Goal: Task Accomplishment & Management: Complete application form

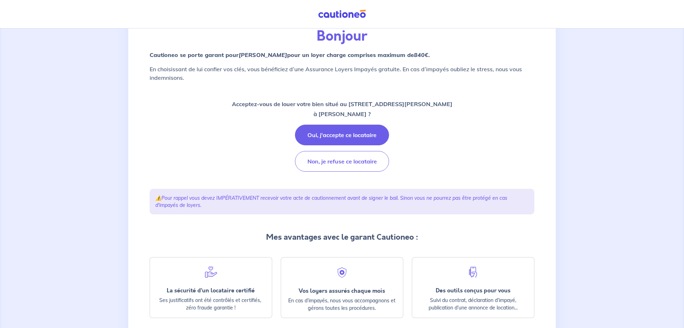
scroll to position [73, 0]
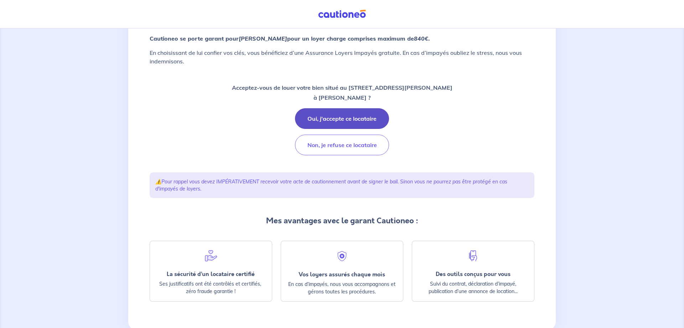
click at [352, 119] on button "Oui, j'accepte ce locataire" at bounding box center [342, 118] width 94 height 21
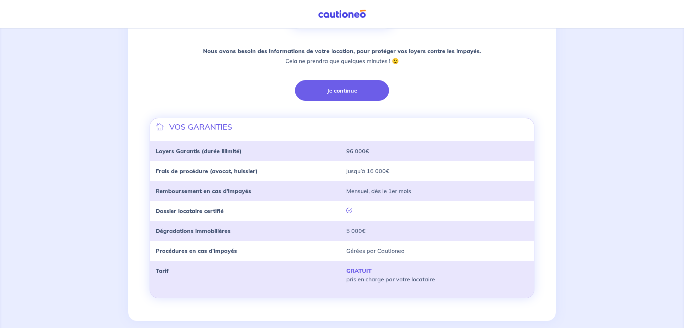
scroll to position [166, 0]
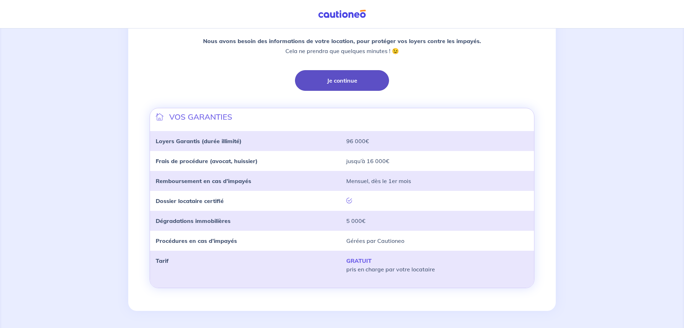
click at [354, 78] on button "Je continue" at bounding box center [342, 80] width 94 height 21
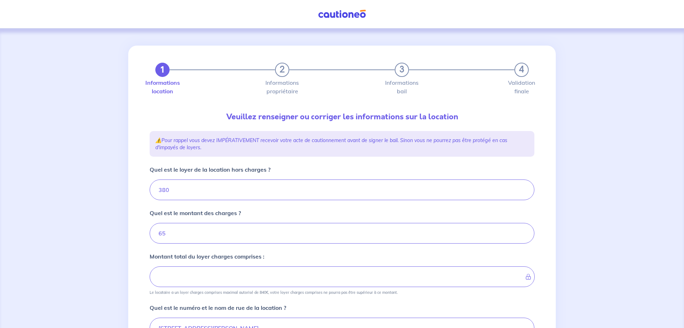
type input "445"
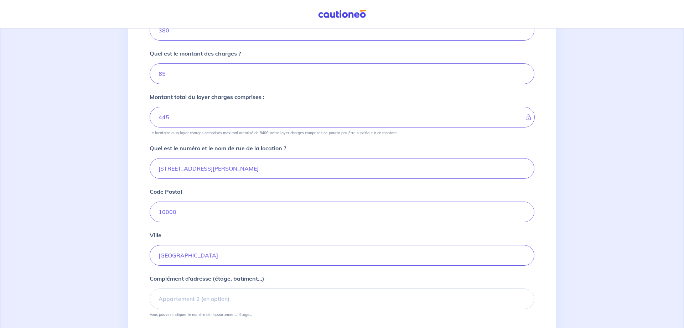
scroll to position [182, 0]
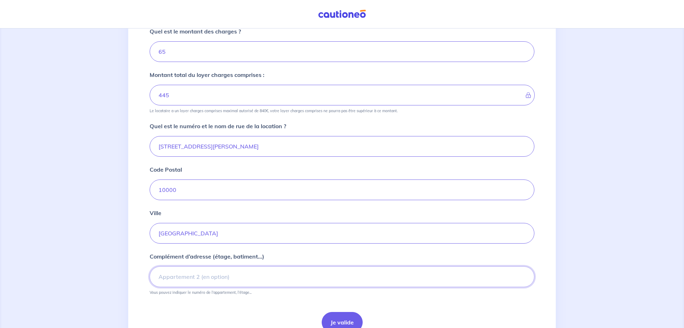
click at [159, 279] on input "Complément d’adresse (étage, batiment...)" at bounding box center [342, 277] width 385 height 21
type input "Appartement 11 RDC"
click at [340, 323] on button "Je valide" at bounding box center [342, 322] width 41 height 21
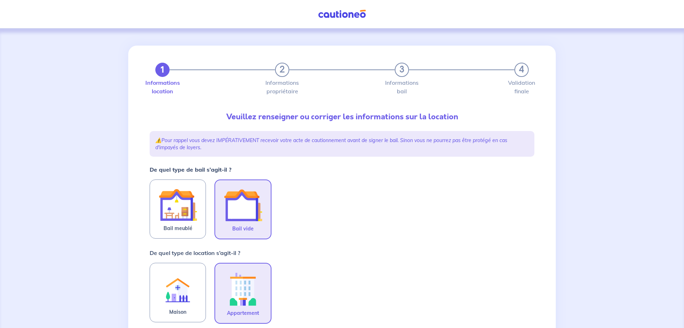
click at [253, 213] on img at bounding box center [243, 205] width 38 height 38
click at [0, 0] on input "Bail vide" at bounding box center [0, 0] width 0 height 0
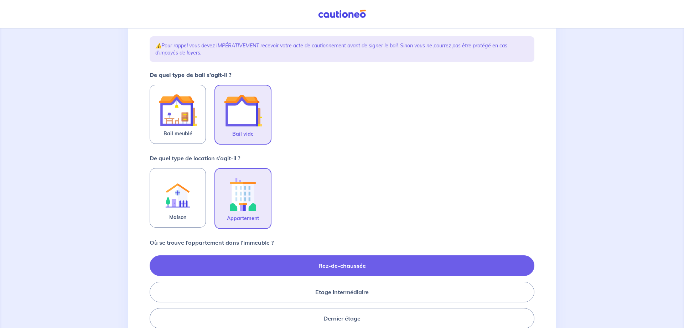
scroll to position [109, 0]
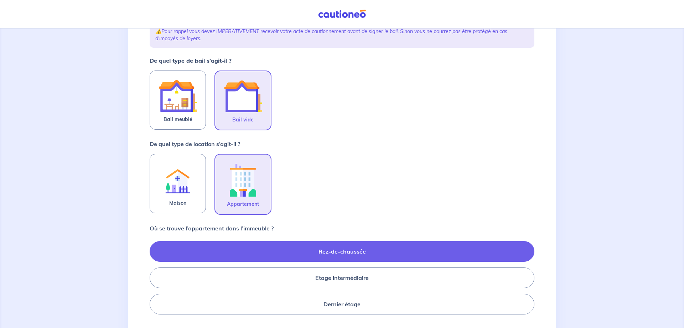
click at [337, 254] on label "Rez-de-chaussée" at bounding box center [342, 251] width 385 height 21
click at [154, 276] on input "Rez-de-chaussée" at bounding box center [152, 278] width 5 height 5
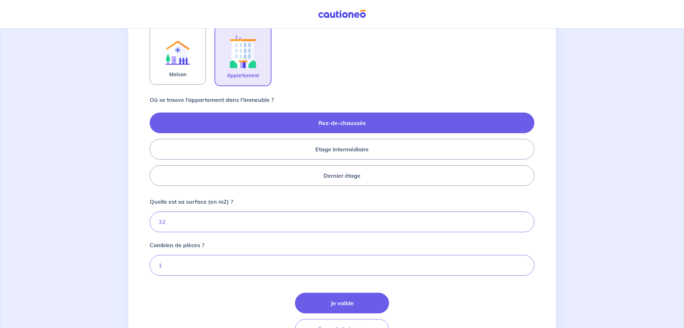
scroll to position [255, 0]
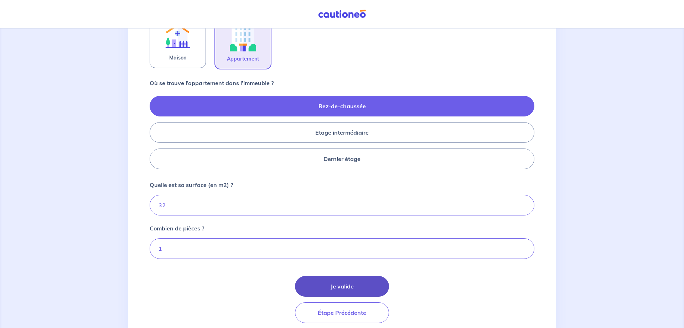
click at [347, 291] on button "Je valide" at bounding box center [342, 286] width 94 height 21
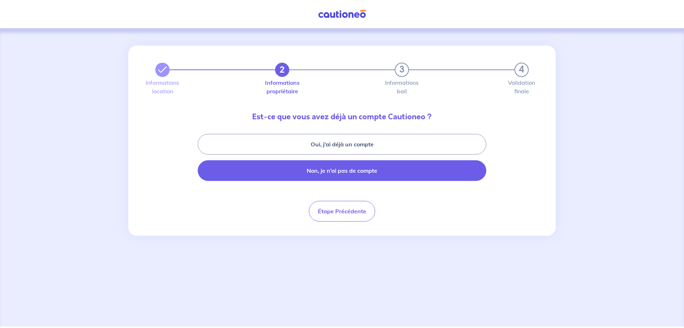
click at [335, 171] on button "Non, je n’ai pas de compte" at bounding box center [342, 170] width 289 height 21
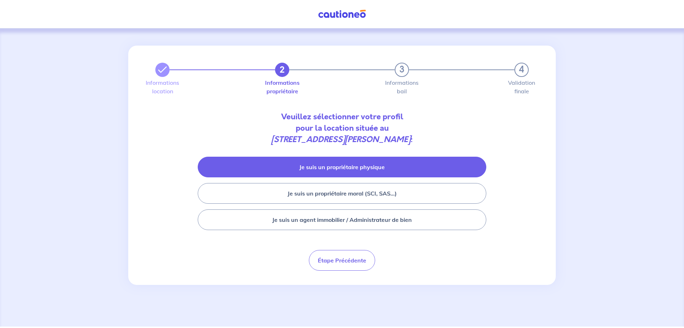
click at [369, 167] on button "Je suis un propriétaire physique" at bounding box center [342, 167] width 289 height 21
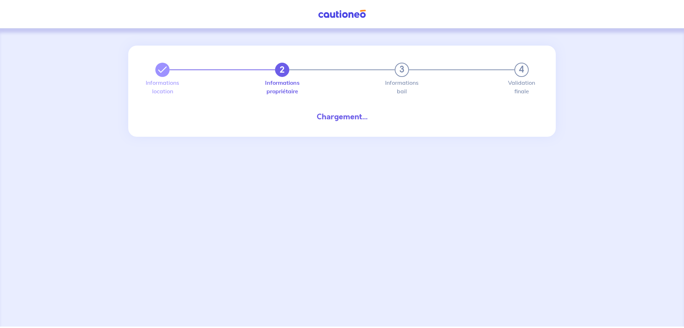
select select "FR"
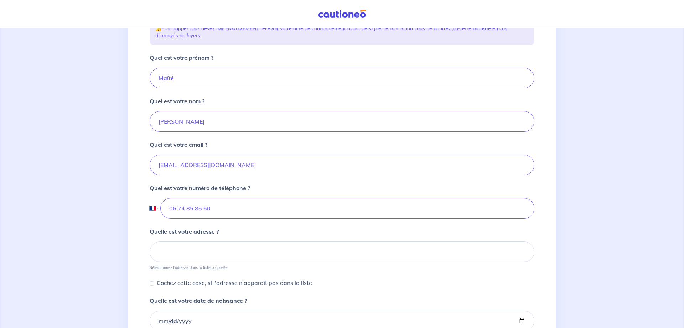
scroll to position [145, 0]
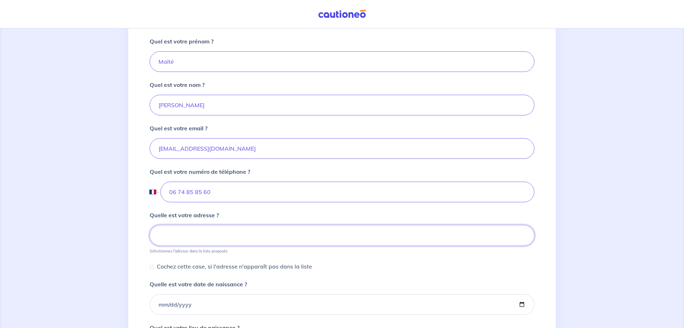
click at [168, 235] on input at bounding box center [342, 235] width 385 height 21
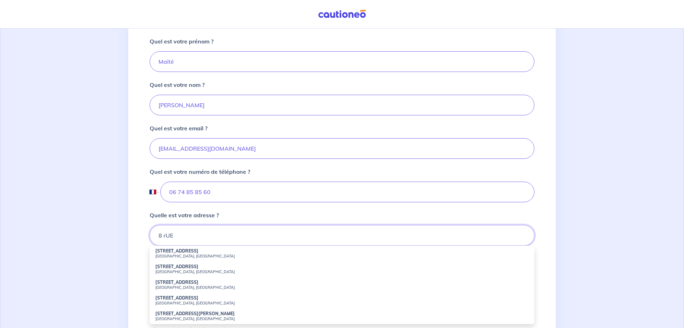
type input "8 rUE"
type input "William"
type input "KUTYLA"
type input "+33 3 25 78 09 32"
type input "8 RUE ROGER MARTIN DU GARD"
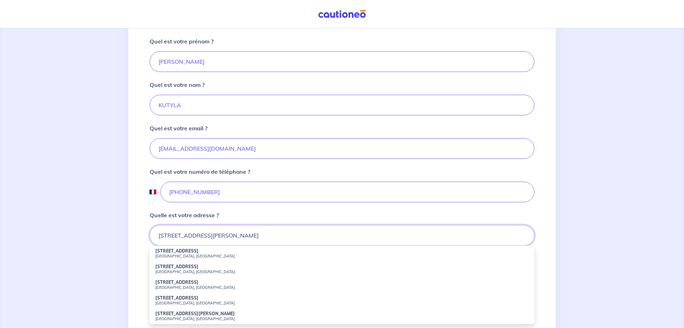
type input "+33 3 25 78 09 32"
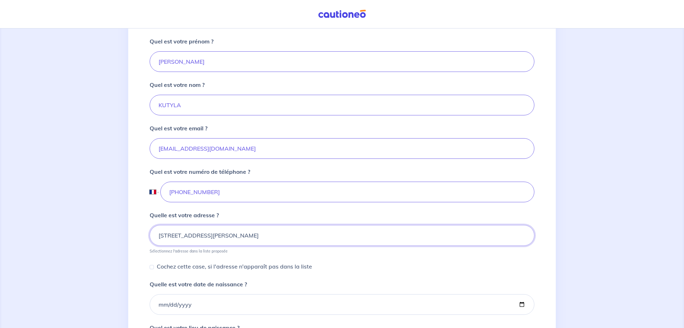
type input "8 RUE ROGER MARTIN DU GARD"
click at [171, 190] on input "+33 3 25 78 09 32" at bounding box center [347, 192] width 374 height 21
drag, startPoint x: 169, startPoint y: 192, endPoint x: 179, endPoint y: 192, distance: 9.6
click at [170, 192] on input "+33 3 25 78 09 32" at bounding box center [347, 192] width 374 height 21
type input "2"
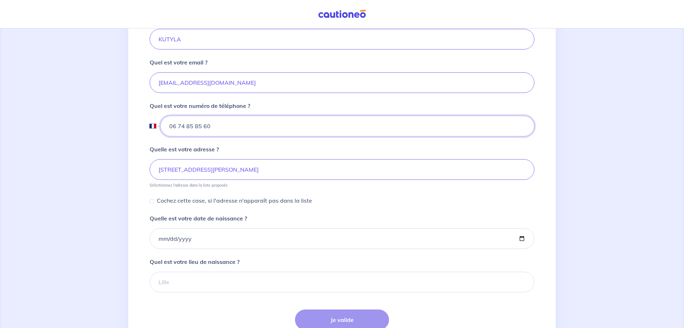
scroll to position [218, 0]
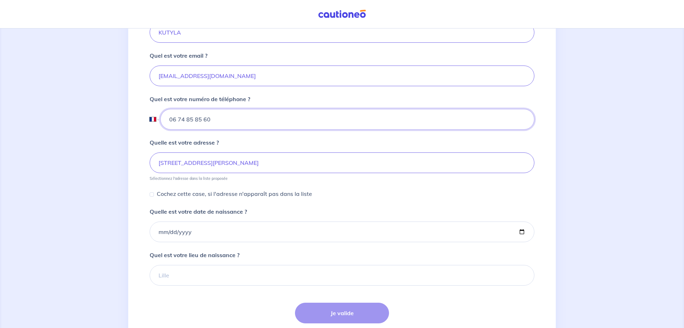
type input "06 74 85 85 60"
click at [160, 233] on input "Quelle est votre date de naissance ?" at bounding box center [342, 232] width 385 height 21
type input "1959-08-21"
click at [150, 109] on select "International Afghanistan Afrique du Sud Albanie Algérie Allemagne Andorre Ang…" at bounding box center [154, 119] width 9 height 21
click option "France" at bounding box center [0, 0] width 0 height 0
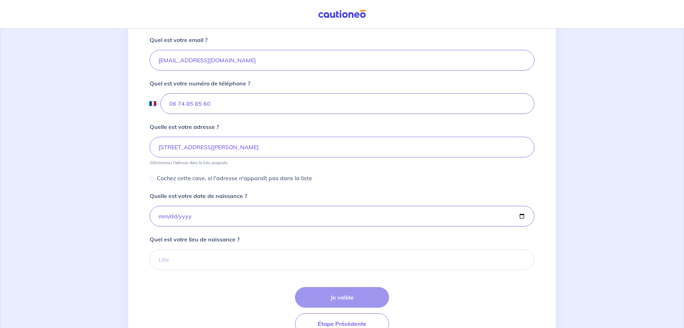
scroll to position [255, 0]
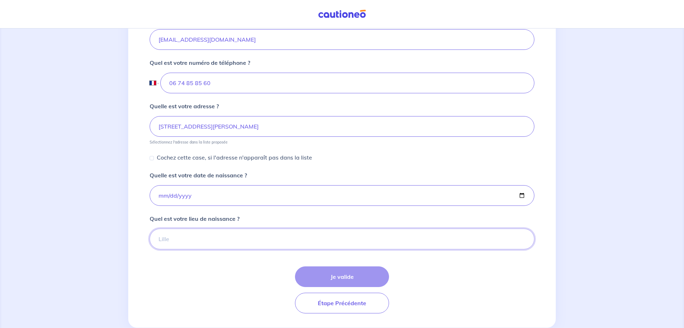
click at [189, 245] on input "Quel est votre lieu de naissance ?" at bounding box center [342, 239] width 385 height 21
type input "Fère-"
click at [180, 242] on input "Fère-" at bounding box center [342, 239] width 385 height 21
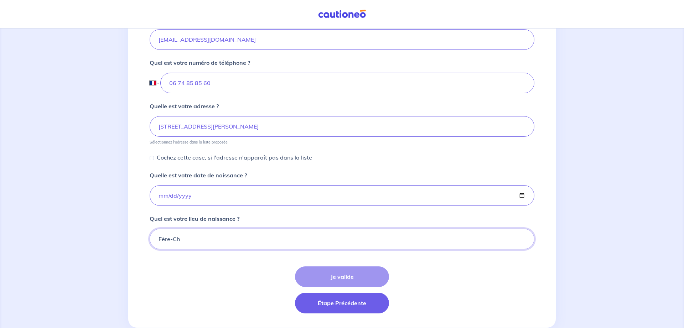
type input "Fère-Ch"
click at [346, 301] on button "Étape Précédente" at bounding box center [342, 303] width 94 height 21
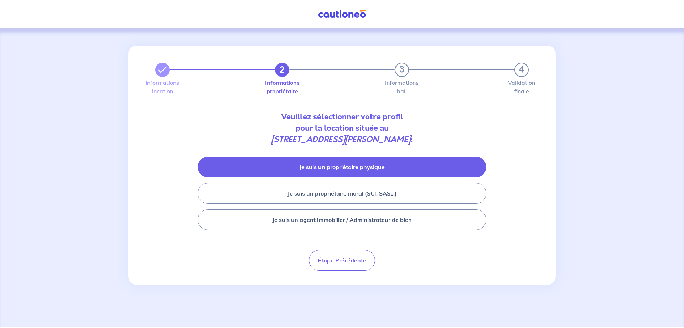
click at [344, 169] on button "Je suis un propriétaire physique" at bounding box center [342, 167] width 289 height 21
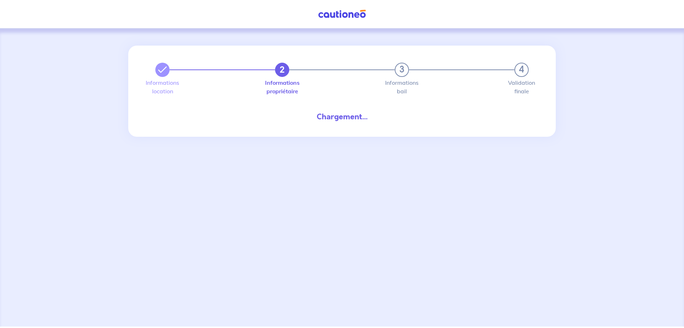
select select "FR"
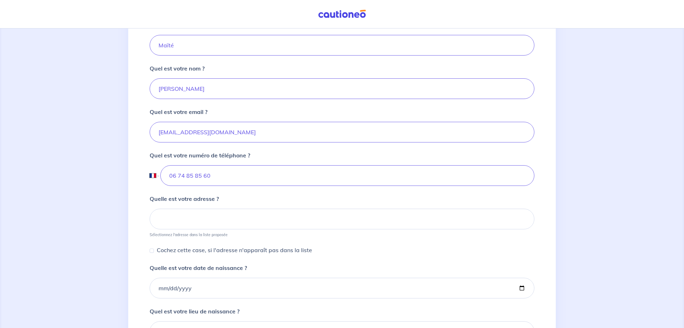
scroll to position [182, 0]
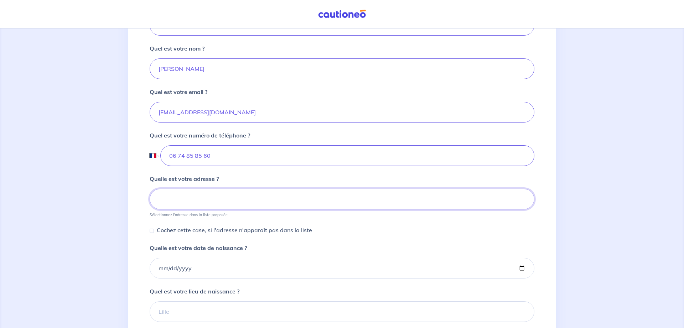
click at [171, 200] on input at bounding box center [342, 199] width 385 height 21
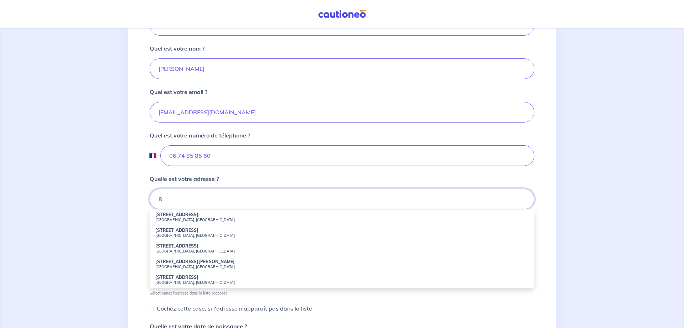
type input "8"
type input "William"
type input "KUTYLA"
type input "+33 3 25 78 09 32"
type input "8 RUE ROGER MARTIN DU GARD"
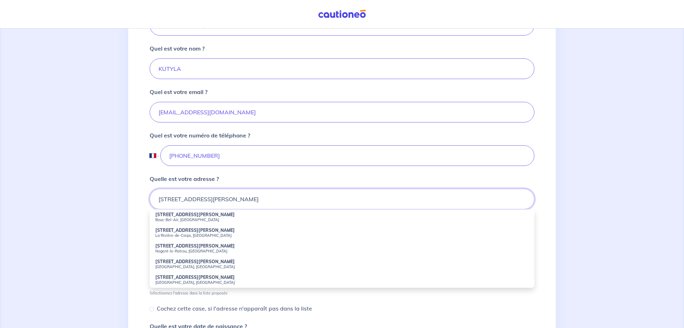
type input "+33 3 25 78 09 32"
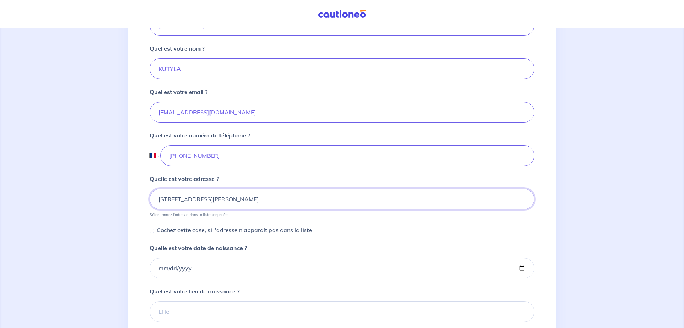
type input "8 RUE ROGER MARTIN DU GARD"
drag, startPoint x: 180, startPoint y: 155, endPoint x: 237, endPoint y: 157, distance: 57.1
click at [237, 157] on input "+33 3 25 78 09 32" at bounding box center [347, 155] width 374 height 21
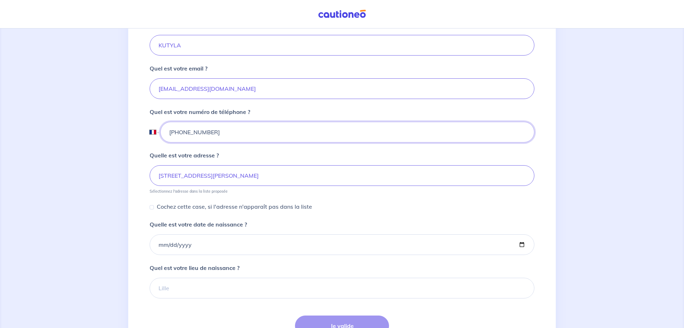
scroll to position [218, 0]
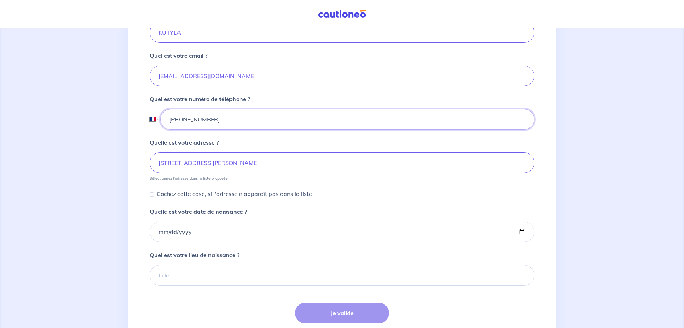
type input "+33 6 74 85 85 60"
click at [160, 233] on input "Quelle est votre date de naissance ?" at bounding box center [342, 232] width 385 height 21
type input "1959-08-21"
click at [175, 274] on input "Quel est votre lieu de naissance ?" at bounding box center [342, 275] width 385 height 21
type input "f"
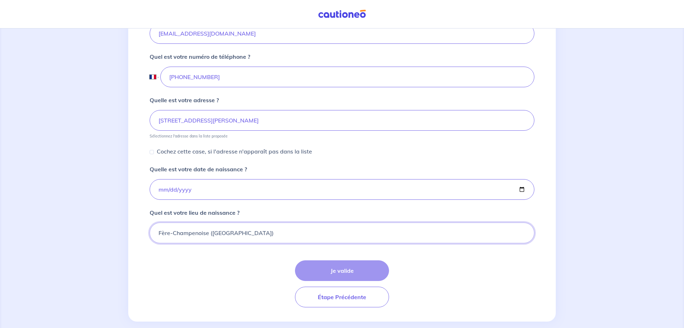
scroll to position [271, 0]
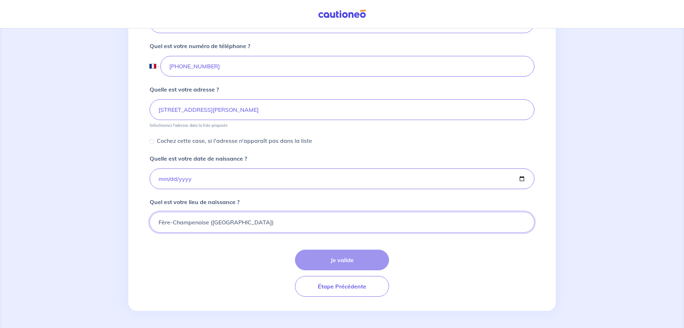
type input "Fère-Champenoise ([GEOGRAPHIC_DATA])"
click at [346, 262] on div "Je valide Étape Précédente" at bounding box center [342, 273] width 385 height 47
click at [352, 258] on div "Je valide Étape Précédente" at bounding box center [342, 273] width 385 height 47
click at [153, 143] on input "Cochez cette case, si l'adresse n'apparaît pas dans la liste" at bounding box center [152, 141] width 4 height 4
checkbox input "true"
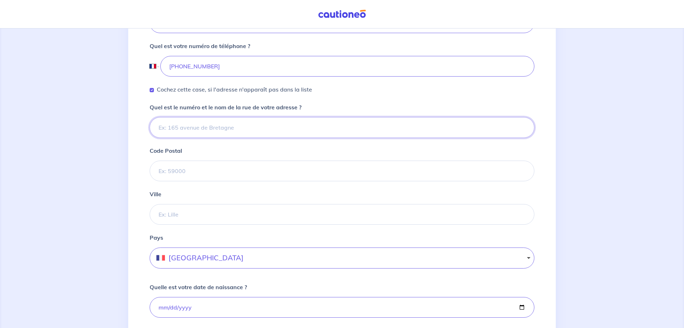
click at [183, 129] on input "Quel est le numéro et le nom de la rue de votre adresse ?" at bounding box center [342, 127] width 385 height 21
type input "8"
type input "+33 3 25 78 09 32"
type input "8 RUE ROGER MARTIN DU GARD"
type input "10440"
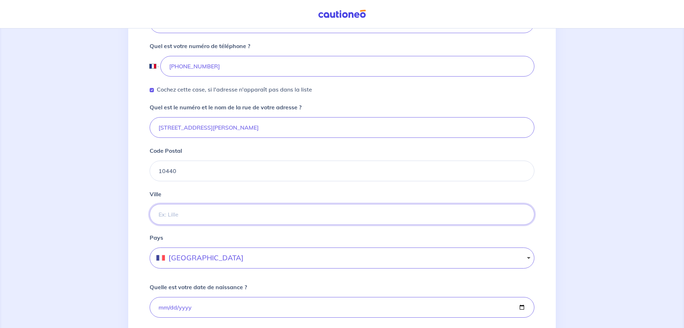
type input "LA RIVIERE DE CORPS"
type input "+33 3 25 78 09 32"
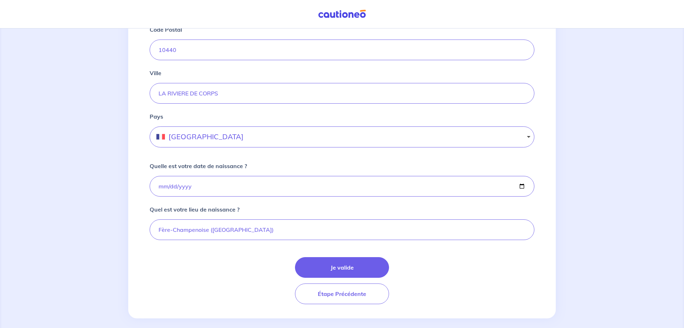
scroll to position [400, 0]
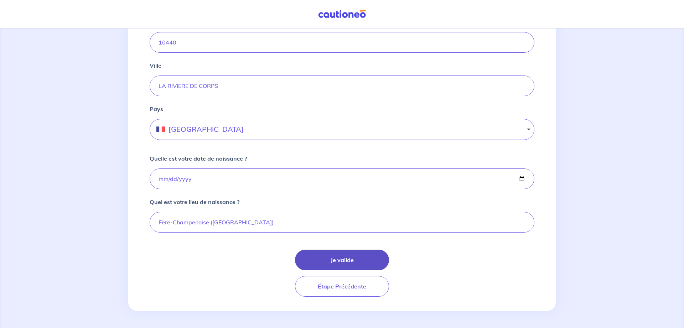
click at [359, 264] on button "Je valide" at bounding box center [342, 260] width 94 height 21
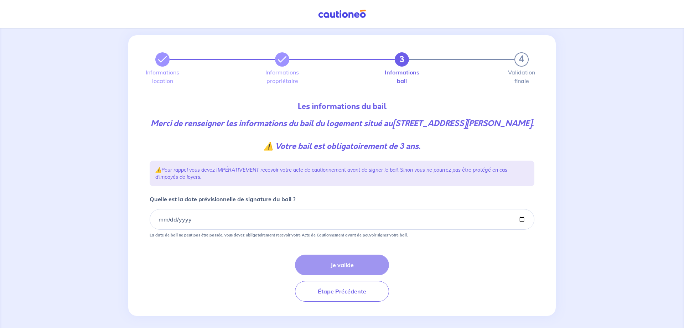
scroll to position [27, 0]
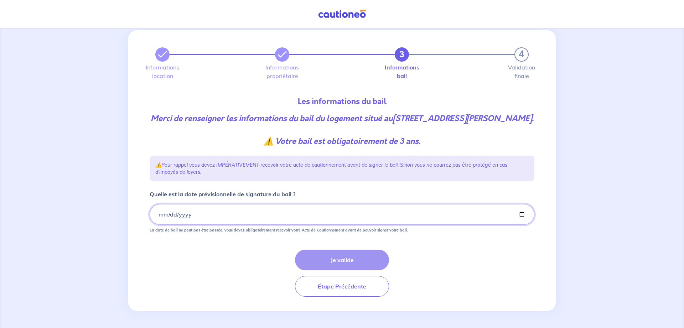
click at [159, 216] on input "Quelle est la date prévisionnelle de signature du bail ?" at bounding box center [342, 214] width 385 height 21
type input "2025-11-01"
click at [355, 263] on button "Je valide" at bounding box center [342, 260] width 94 height 21
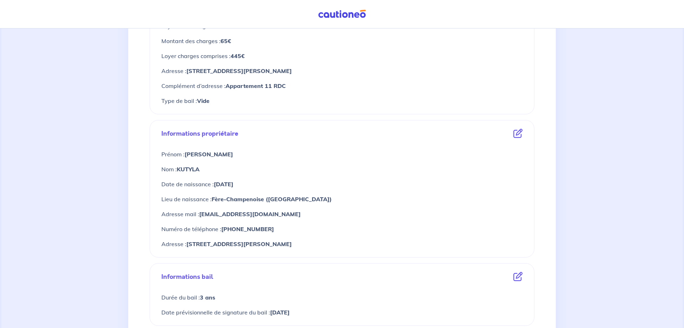
scroll to position [182, 0]
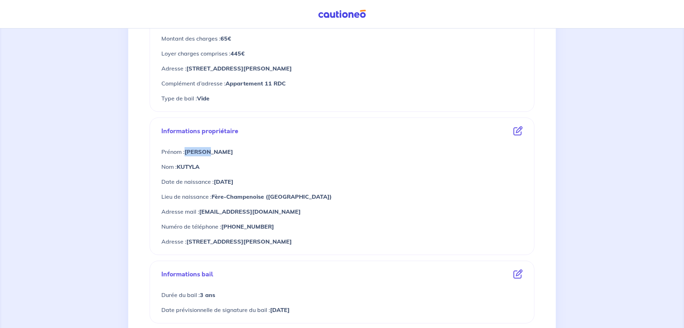
drag, startPoint x: 187, startPoint y: 151, endPoint x: 220, endPoint y: 153, distance: 33.2
click at [220, 153] on p "Prénom : William" at bounding box center [341, 151] width 361 height 9
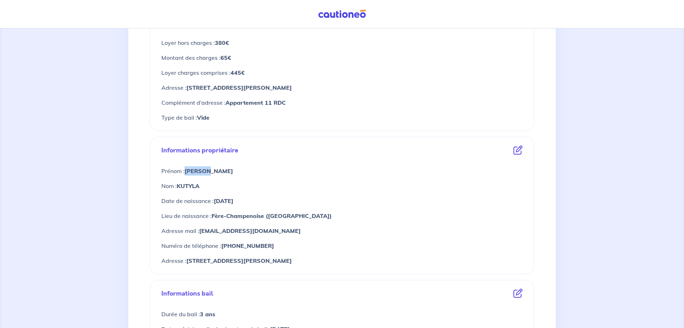
scroll to position [145, 0]
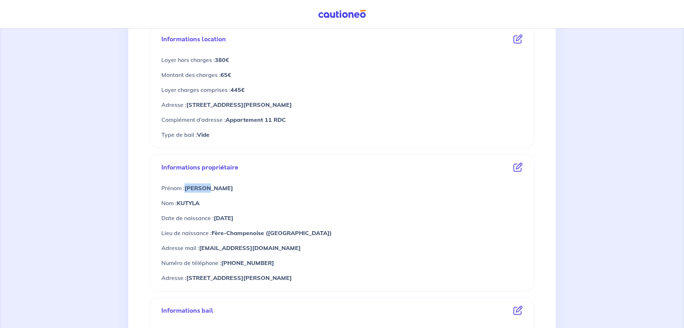
click at [517, 168] on icon at bounding box center [518, 167] width 9 height 9
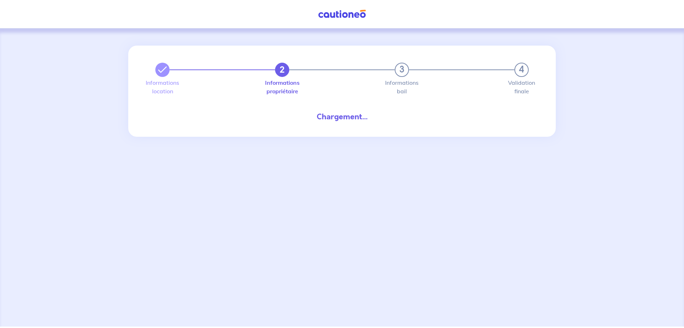
select select "FR"
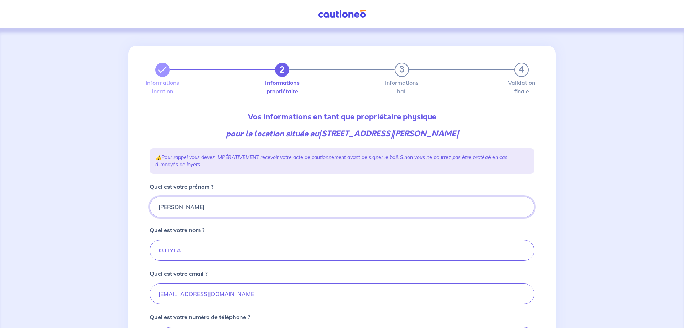
drag, startPoint x: 159, startPoint y: 207, endPoint x: 188, endPoint y: 206, distance: 29.6
click at [188, 206] on input "William" at bounding box center [342, 207] width 385 height 21
type input "m"
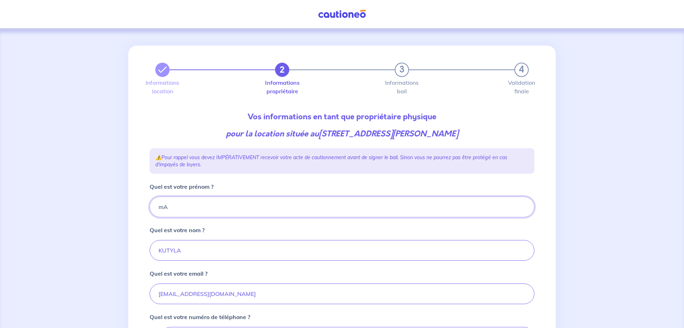
type input "m"
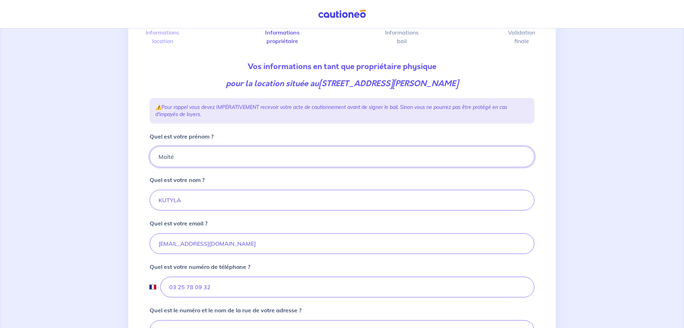
scroll to position [73, 0]
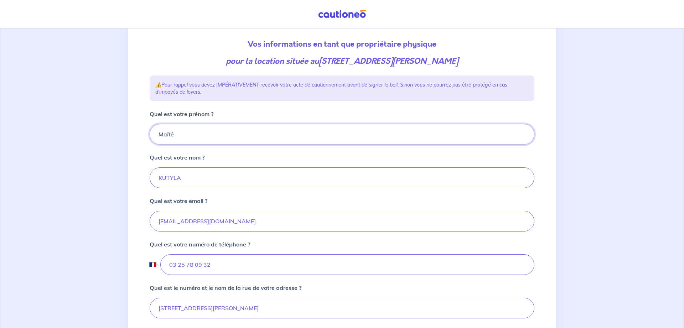
type input "Maïté"
drag, startPoint x: 159, startPoint y: 177, endPoint x: 209, endPoint y: 170, distance: 50.0
click at [199, 179] on input "KUTYLA" at bounding box center [342, 178] width 385 height 21
type input "[PERSON_NAME]"
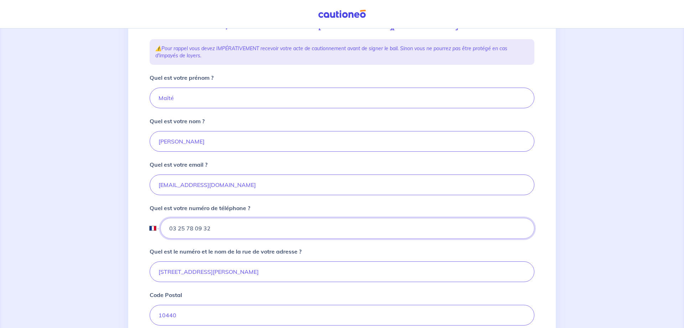
drag, startPoint x: 169, startPoint y: 228, endPoint x: 224, endPoint y: 230, distance: 54.9
click at [224, 230] on input "03 25 78 09 32" at bounding box center [347, 228] width 374 height 21
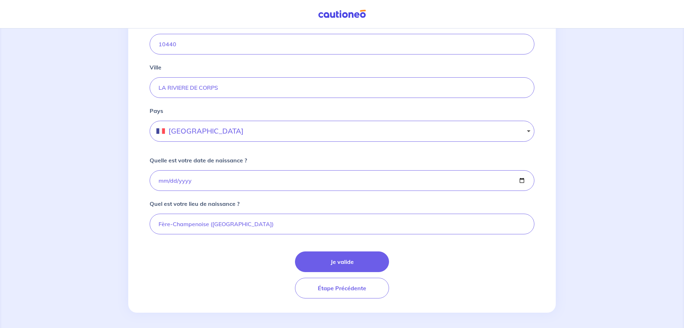
scroll to position [382, 0]
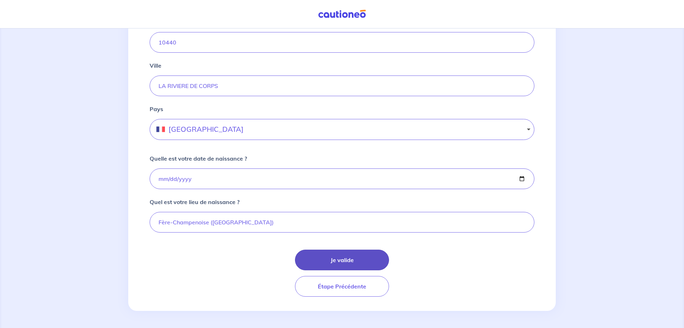
type input "06 74 85 85 60"
click at [349, 260] on button "Je valide" at bounding box center [342, 260] width 94 height 21
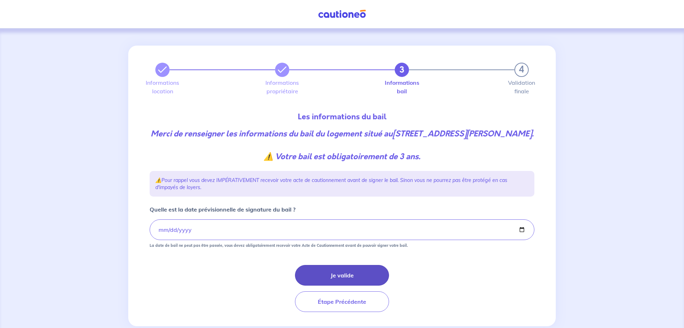
click at [346, 283] on button "Je valide" at bounding box center [342, 275] width 94 height 21
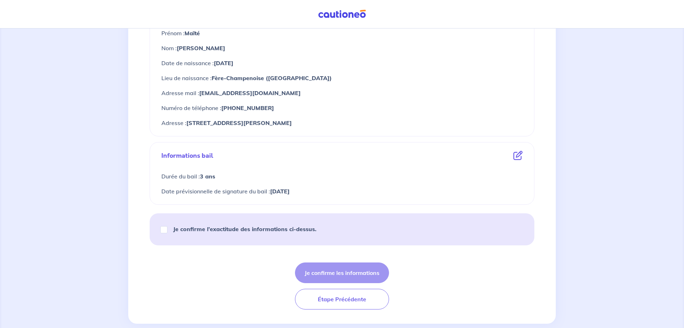
scroll to position [313, 0]
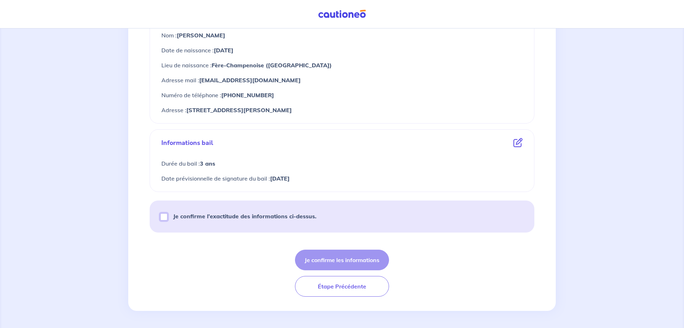
click at [166, 219] on input "Je confirme l’exactitude des informations ci-dessus." at bounding box center [163, 217] width 7 height 7
checkbox input "true"
click at [353, 263] on button "Je confirme les informations" at bounding box center [342, 260] width 94 height 21
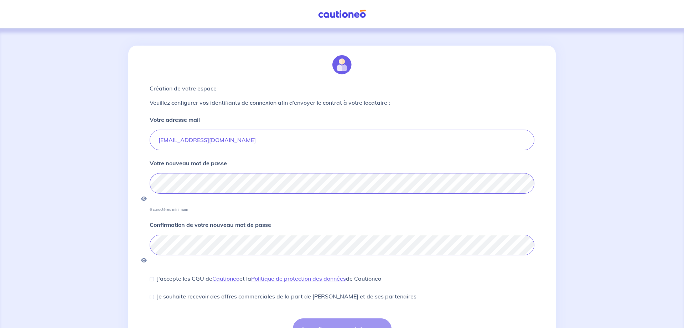
click at [155, 274] on div "J'accepte les CGU de Cautioneo et la Politique de protection des données de Cau…" at bounding box center [266, 278] width 232 height 9
click at [152, 277] on input "J'accepte les CGU de Cautioneo et la Politique de protection des données de Cau…" at bounding box center [152, 279] width 4 height 4
checkbox input "true"
click at [152, 295] on input "Je souhaite recevoir des offres commerciales de la part de Cautioneo et de ses …" at bounding box center [152, 297] width 4 height 4
checkbox input "true"
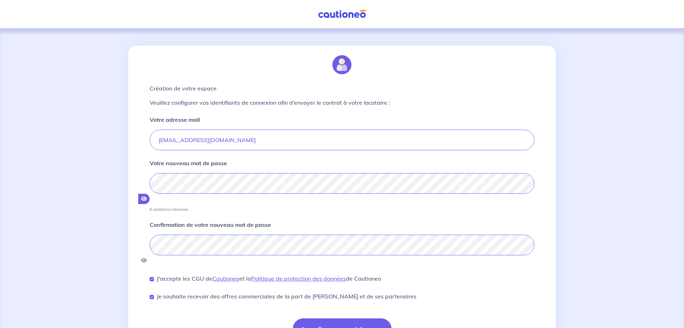
click at [147, 196] on icon "button" at bounding box center [144, 198] width 6 height 5
click at [356, 319] on button "Je confirme mon mot de passe" at bounding box center [342, 329] width 99 height 21
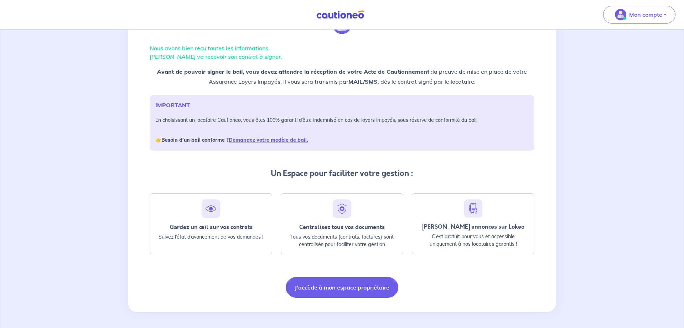
scroll to position [42, 0]
click at [354, 289] on button "J'accède à mon espace propriétaire" at bounding box center [342, 286] width 113 height 21
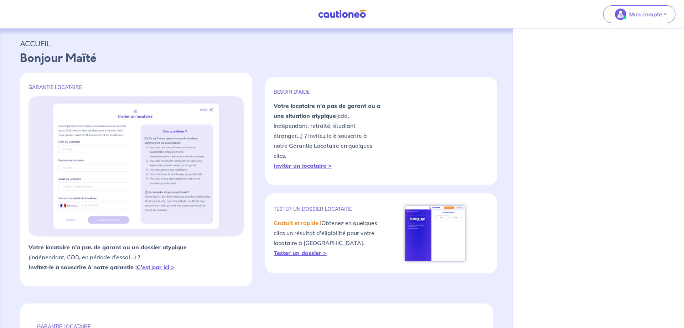
select select "FR"
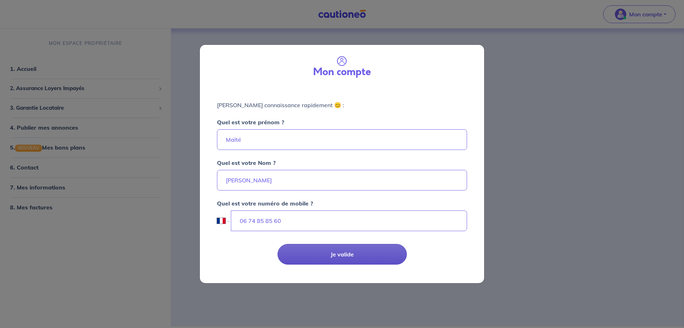
click at [353, 253] on button "Je valide" at bounding box center [342, 254] width 129 height 21
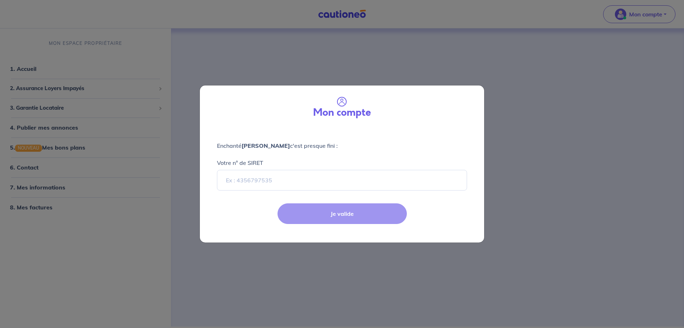
click at [122, 242] on div "Mon compte Enchanté Maïté LAMBERT c'est presque fini : Votre n° de SIRET Je val…" at bounding box center [342, 164] width 684 height 328
click at [29, 67] on div "Mon compte Enchanté Maïté LAMBERT c'est presque fini : Votre n° de SIRET Je val…" at bounding box center [342, 164] width 684 height 328
click at [31, 73] on div "Mon compte Enchanté Maïté LAMBERT c'est presque fini : Votre n° de SIRET Je val…" at bounding box center [342, 164] width 684 height 328
click at [667, 16] on div "Mon compte Enchanté Maïté LAMBERT c'est presque fini : Votre n° de SIRET Je val…" at bounding box center [342, 164] width 684 height 328
click at [27, 107] on div "Mon compte Enchanté Maïté LAMBERT c'est presque fini : Votre n° de SIRET Je val…" at bounding box center [342, 164] width 684 height 328
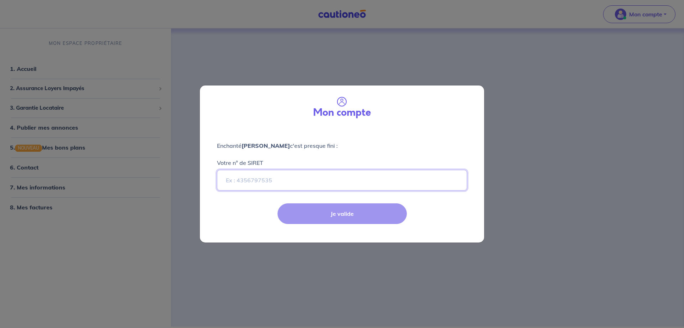
click at [229, 185] on input "Votre n° de SIRET" at bounding box center [342, 180] width 250 height 21
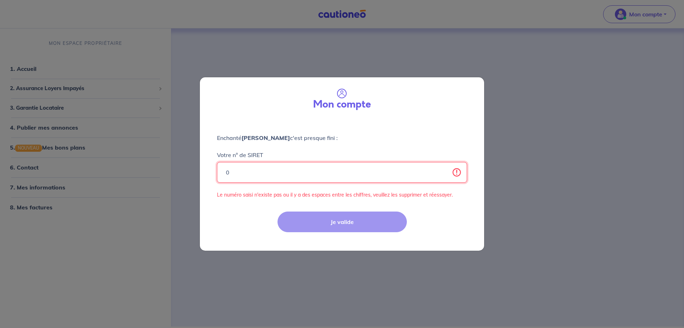
type input "0"
click at [452, 145] on div "Votre n° de SIRET 0 Le numéro saisi n'existe pas ou il y a des espaces entre le…" at bounding box center [342, 170] width 250 height 57
drag, startPoint x: 225, startPoint y: 173, endPoint x: 236, endPoint y: 174, distance: 10.7
click at [236, 174] on input "0" at bounding box center [342, 172] width 250 height 21
click at [21, 170] on div "Mon compte Enchanté Maïté LAMBERT c'est presque fini : Votre n° de SIRET Veuill…" at bounding box center [342, 164] width 684 height 328
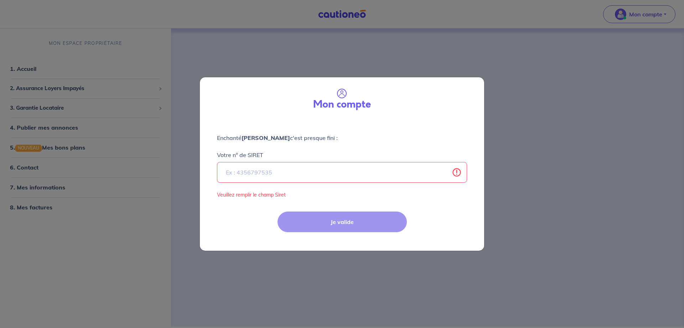
click at [21, 170] on div "Mon compte Enchanté Maïté LAMBERT c'est presque fini : Votre n° de SIRET Veuill…" at bounding box center [342, 164] width 684 height 328
click at [25, 71] on div "Mon compte Enchanté Maïté LAMBERT c'est presque fini : Votre n° de SIRET Veuill…" at bounding box center [342, 164] width 684 height 328
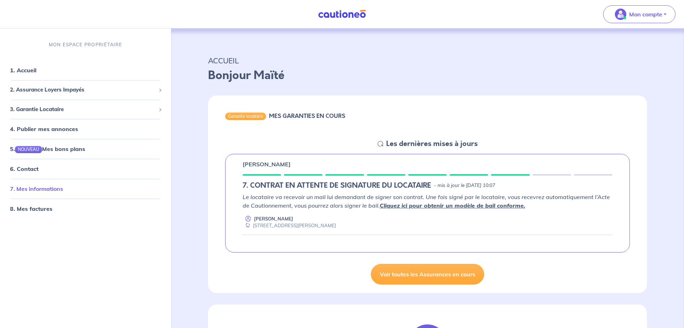
click at [42, 191] on link "7. Mes informations" at bounding box center [36, 188] width 53 height 7
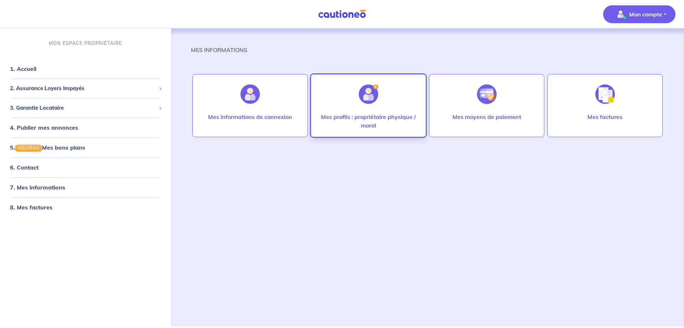
click at [372, 97] on img at bounding box center [369, 94] width 20 height 20
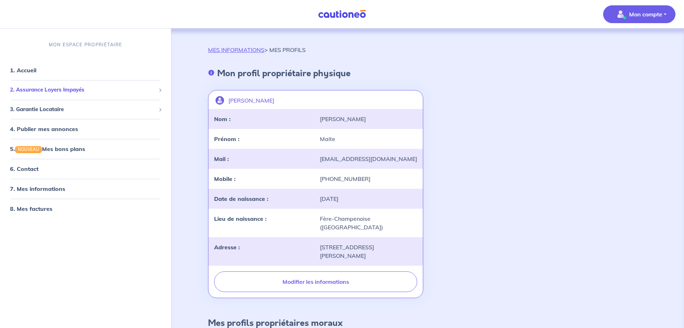
click at [73, 89] on span "2. Assurance Loyers Impayés" at bounding box center [83, 90] width 146 height 8
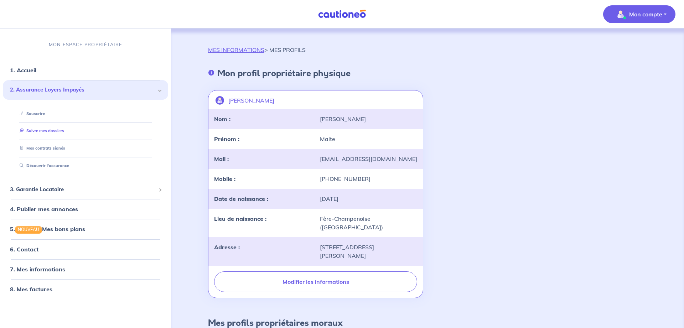
click at [53, 132] on link "Suivre mes dossiers" at bounding box center [40, 131] width 47 height 5
